Goal: Book appointment/travel/reservation

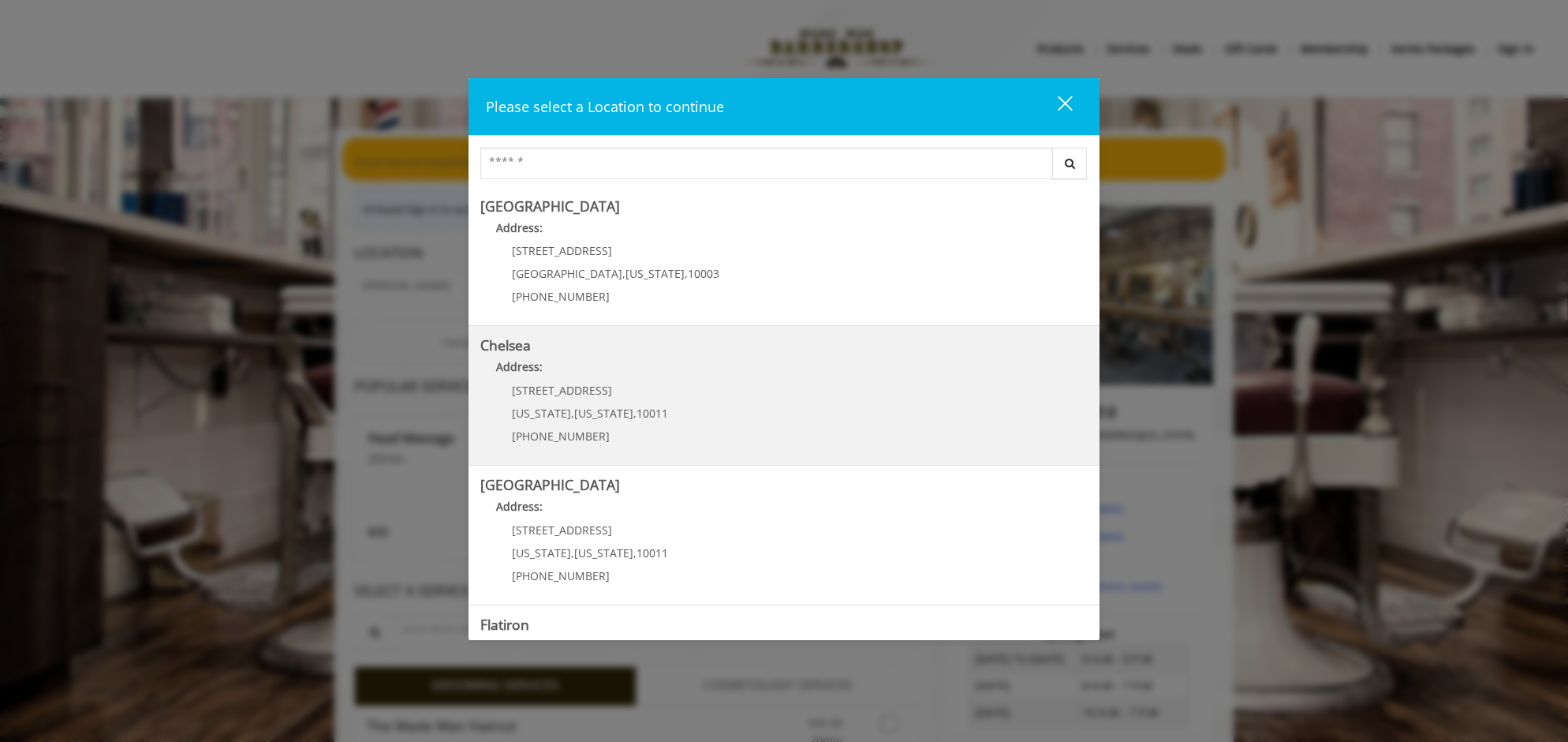
click at [692, 417] on link "Chelsea Address: [STREET_ADDRESS][US_STATE][US_STATE] (917) 639-3902" at bounding box center [784, 395] width 607 height 115
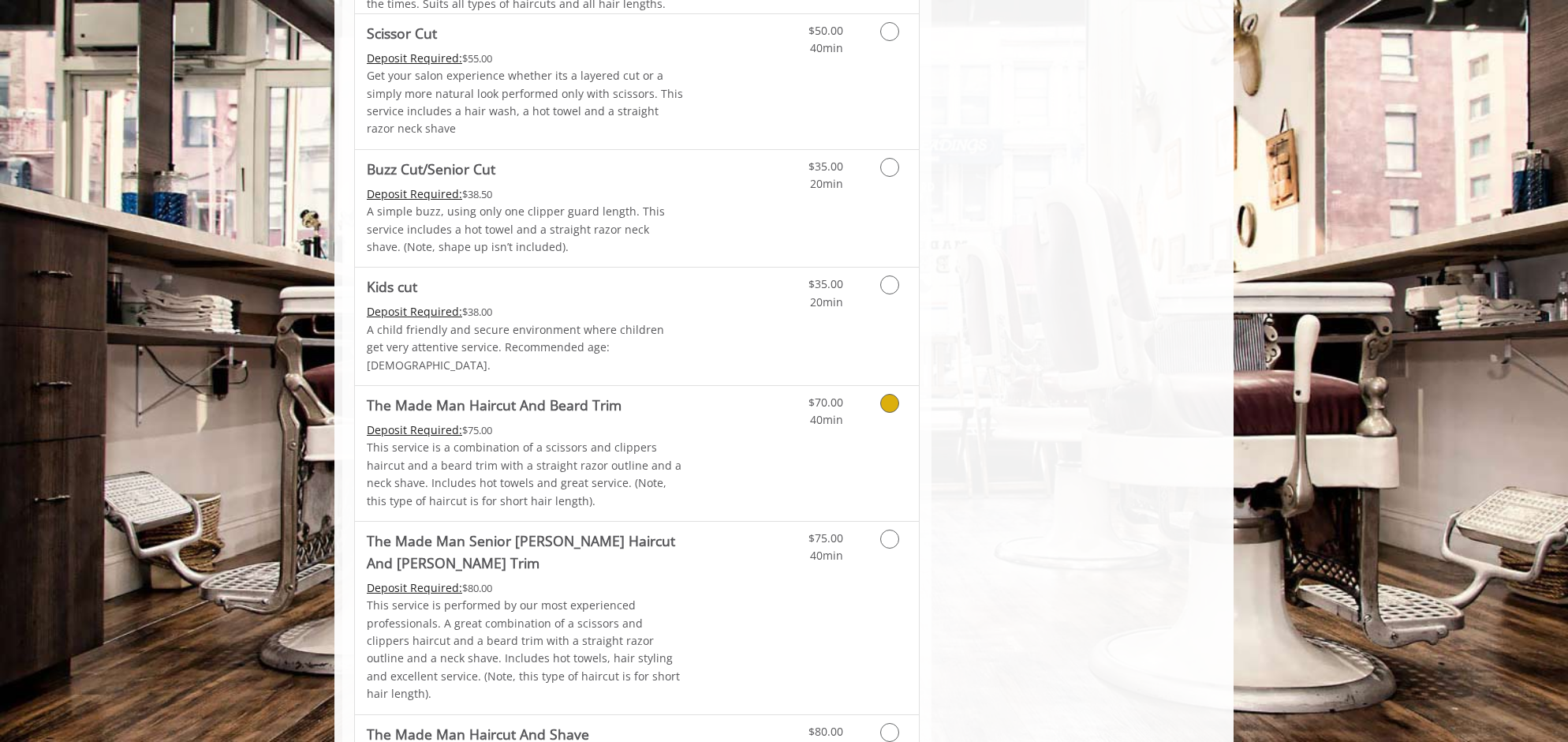
scroll to position [1098, 0]
click at [888, 391] on icon "Grooming services" at bounding box center [890, 400] width 19 height 19
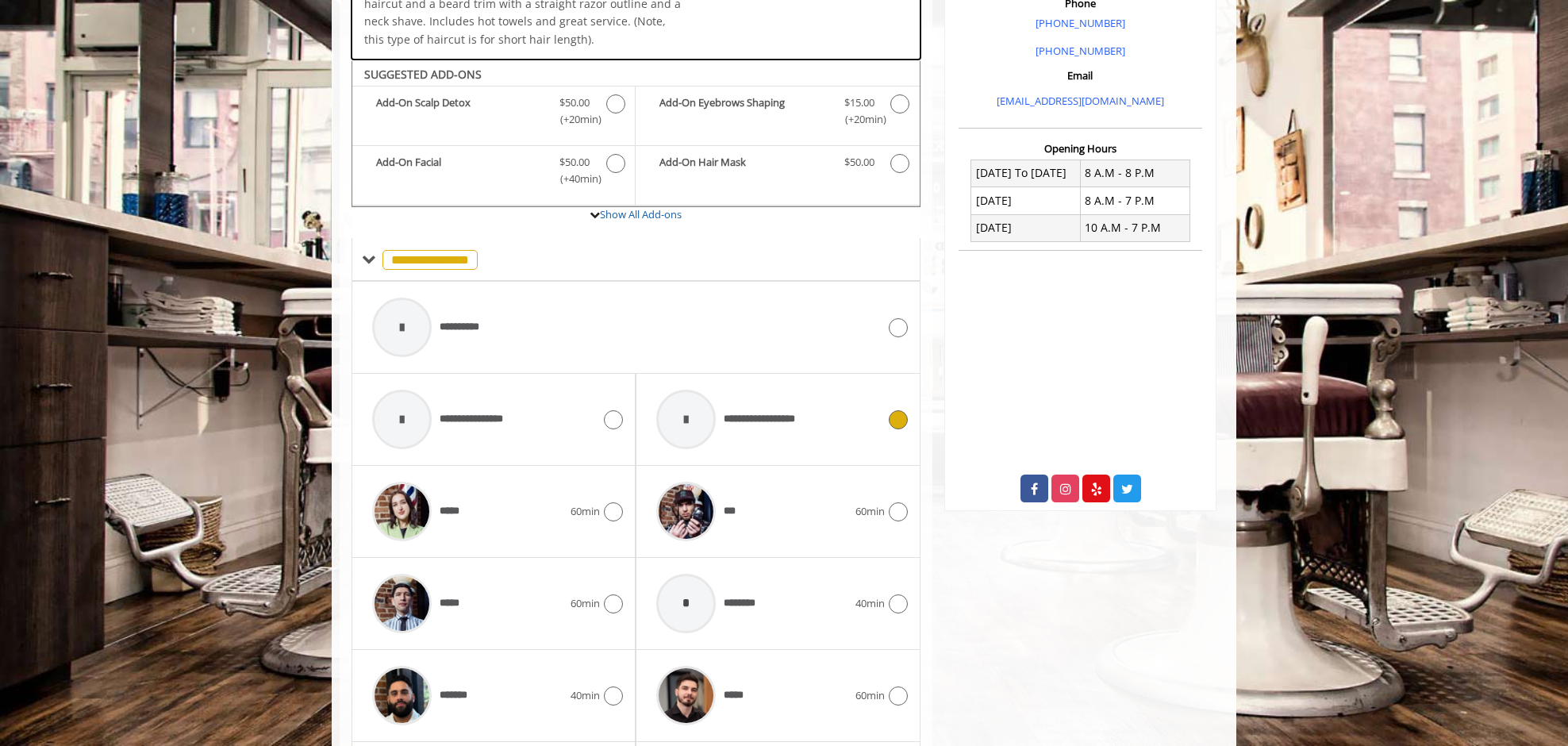
scroll to position [548, 0]
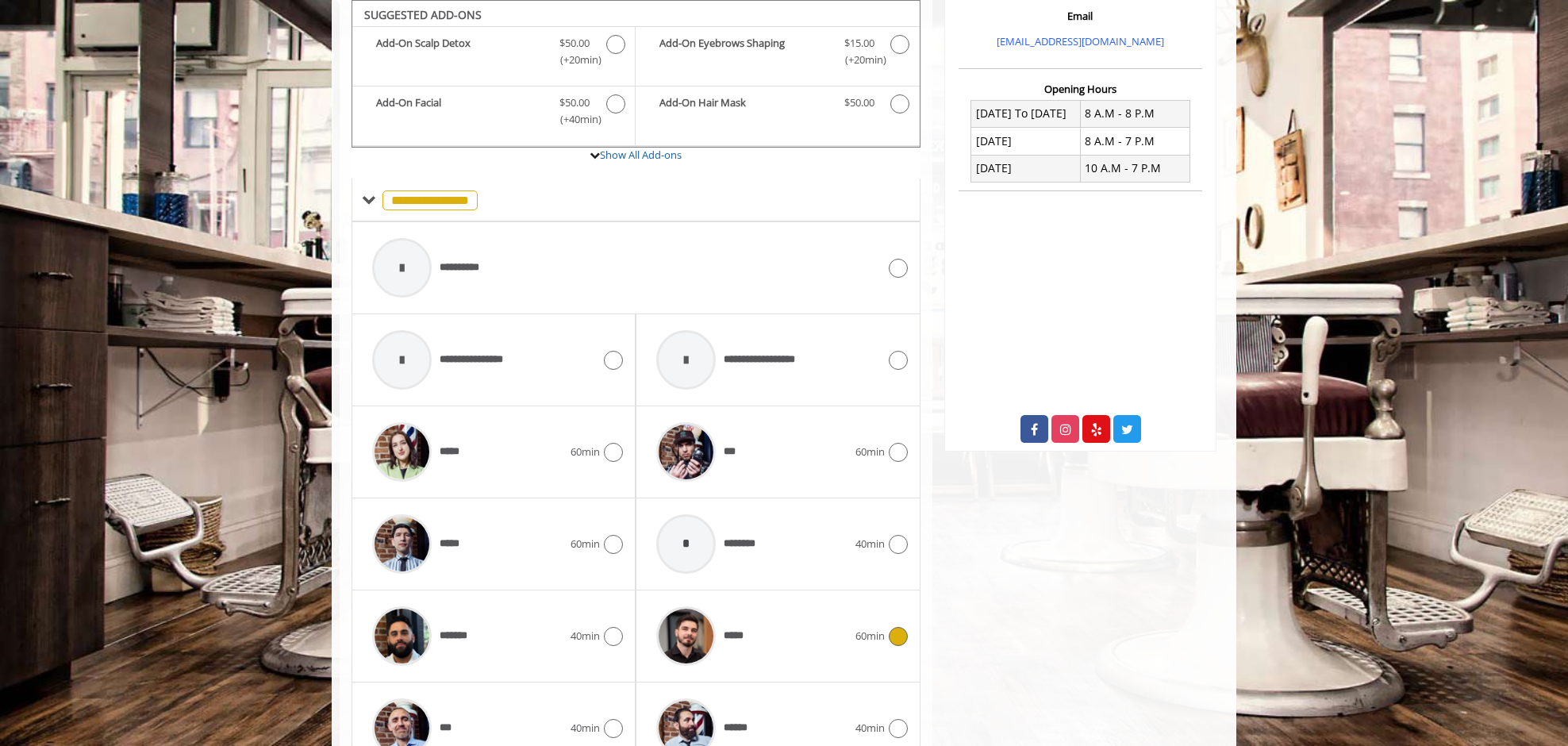
click at [875, 640] on span "60min" at bounding box center [870, 636] width 30 height 17
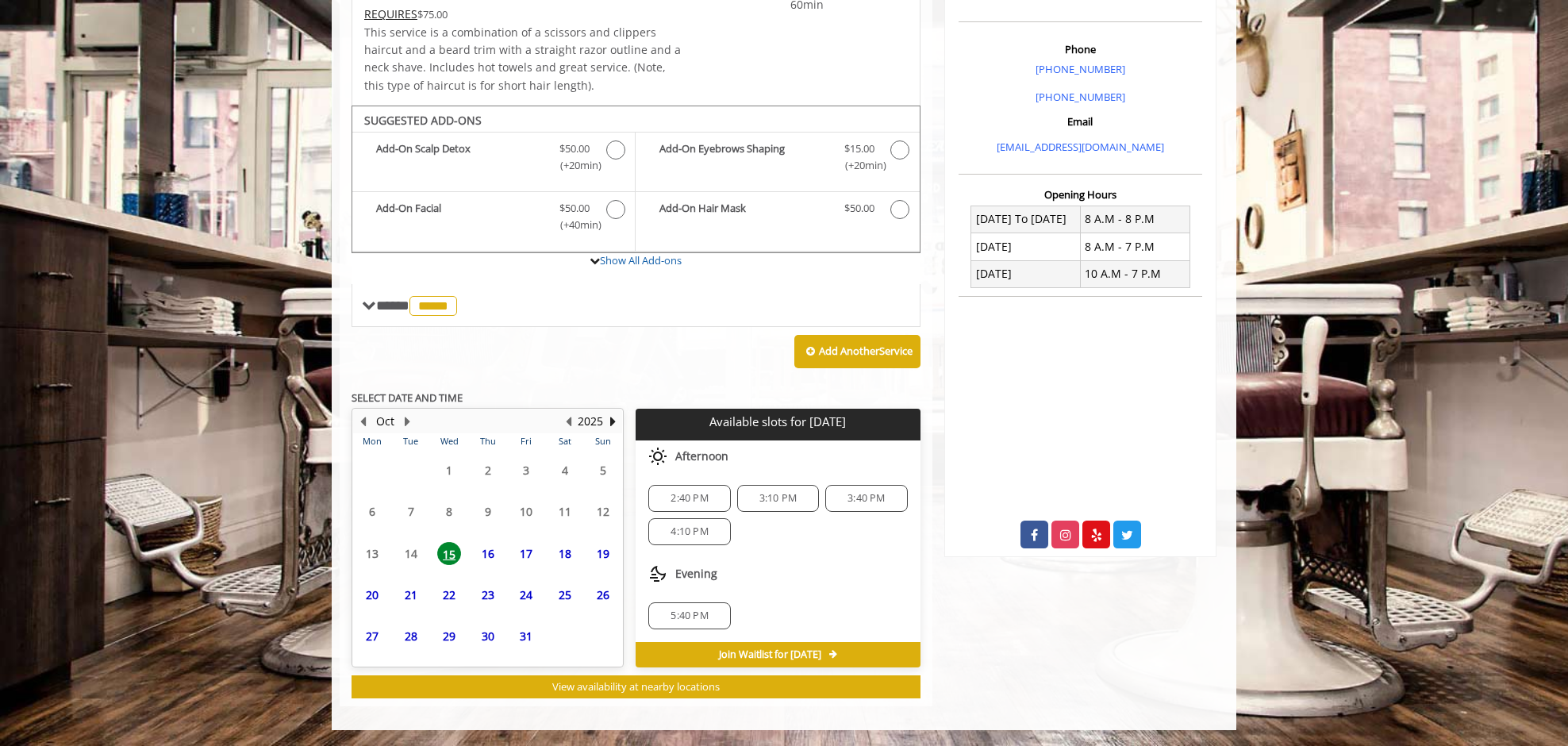
scroll to position [442, 0]
